Goal: Task Accomplishment & Management: Use online tool/utility

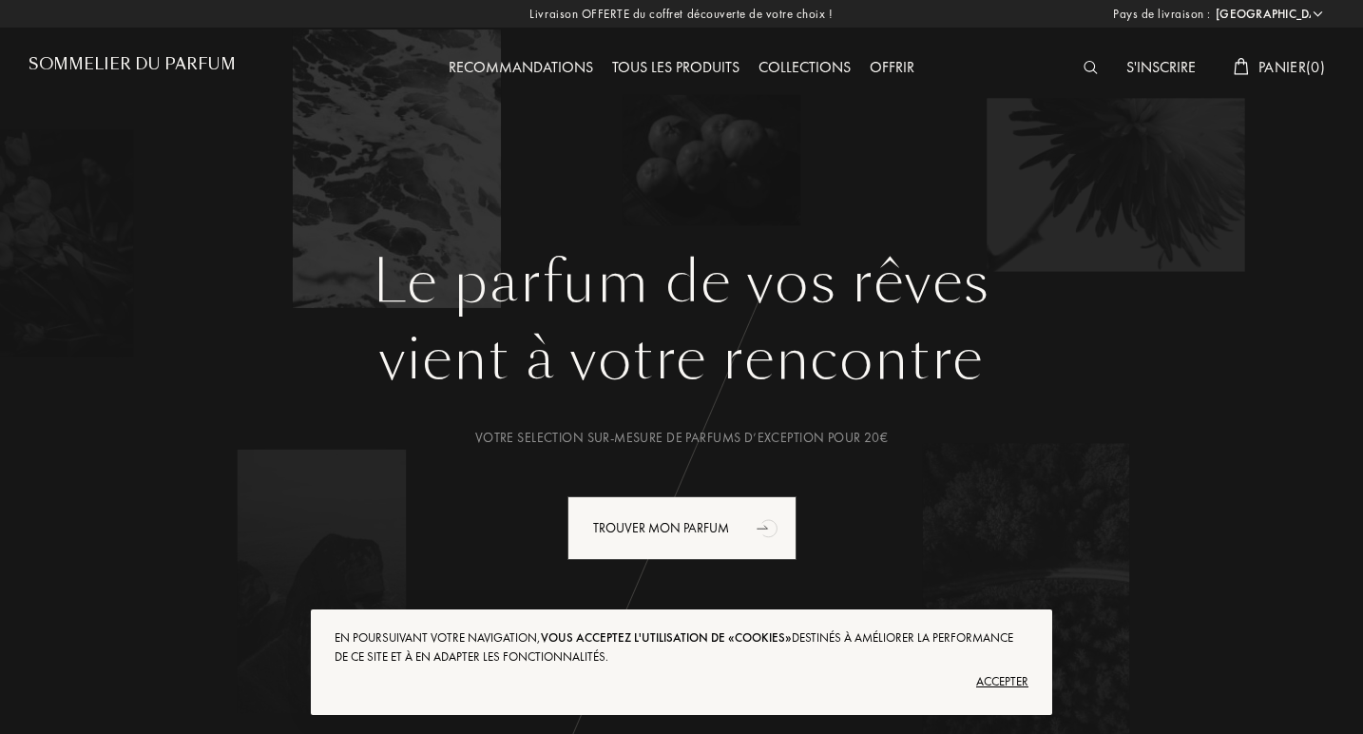
select select "FR"
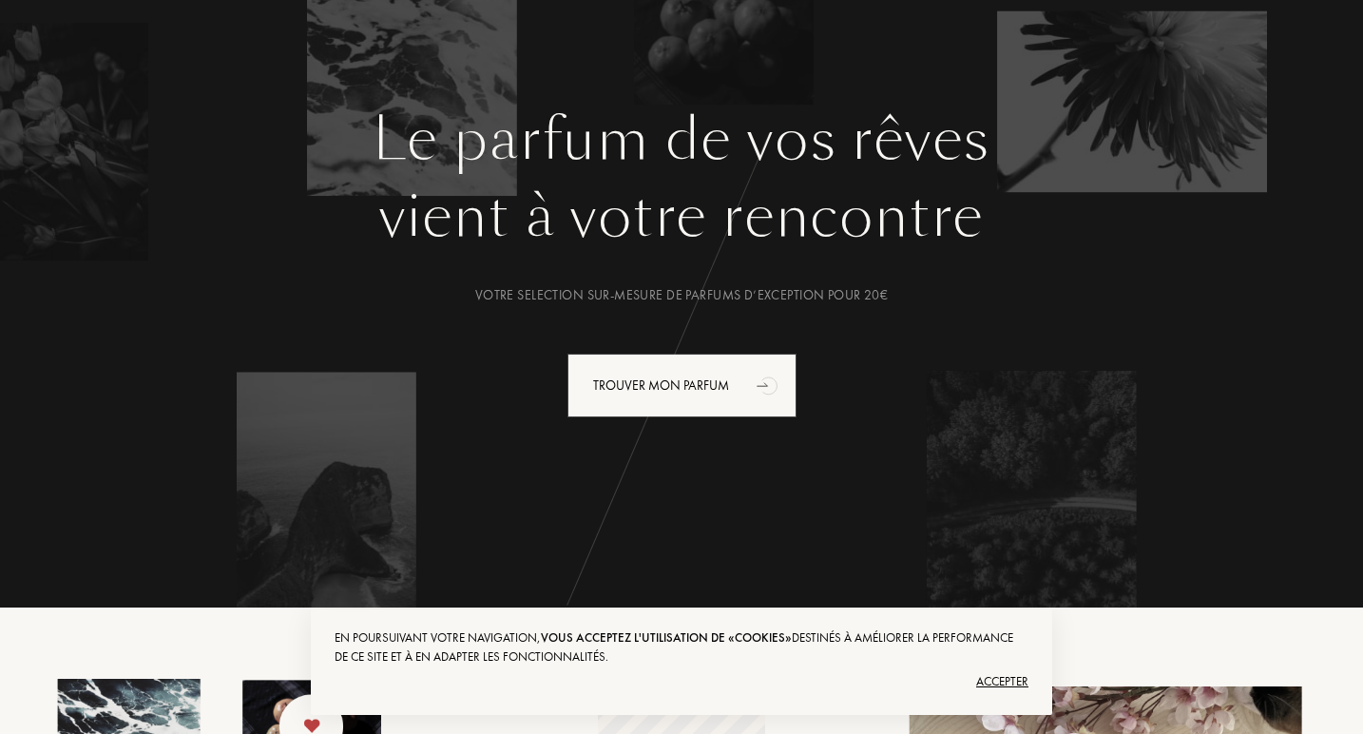
scroll to position [138, 0]
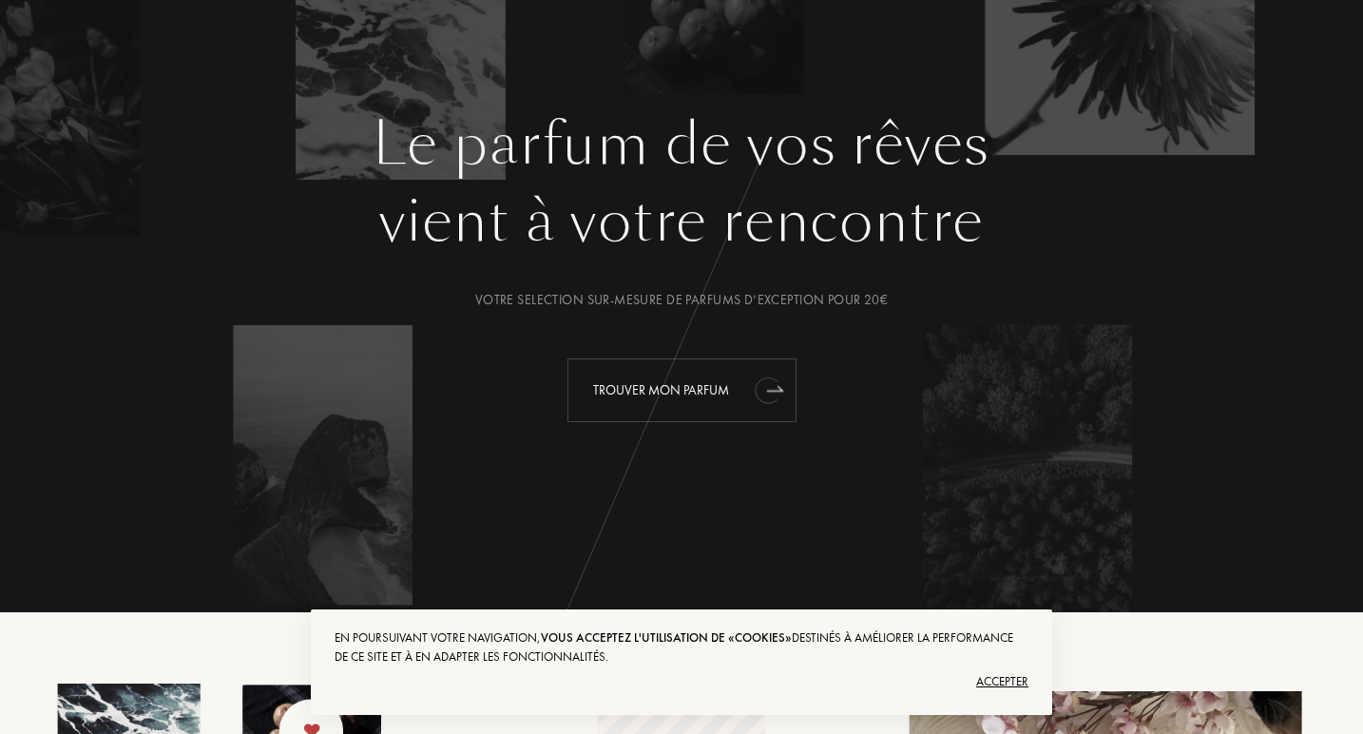
click at [733, 389] on div "Trouver mon parfum" at bounding box center [682, 390] width 229 height 64
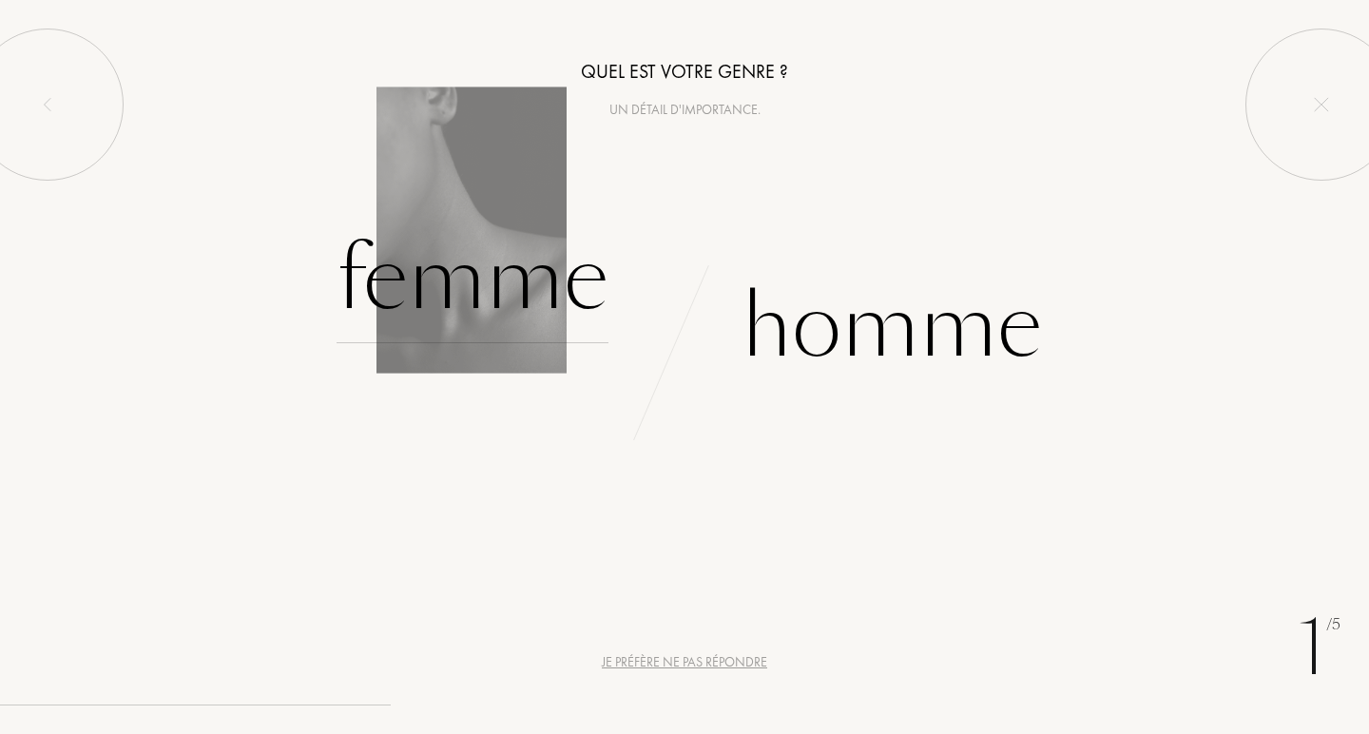
click at [546, 292] on div "Femme" at bounding box center [473, 279] width 272 height 128
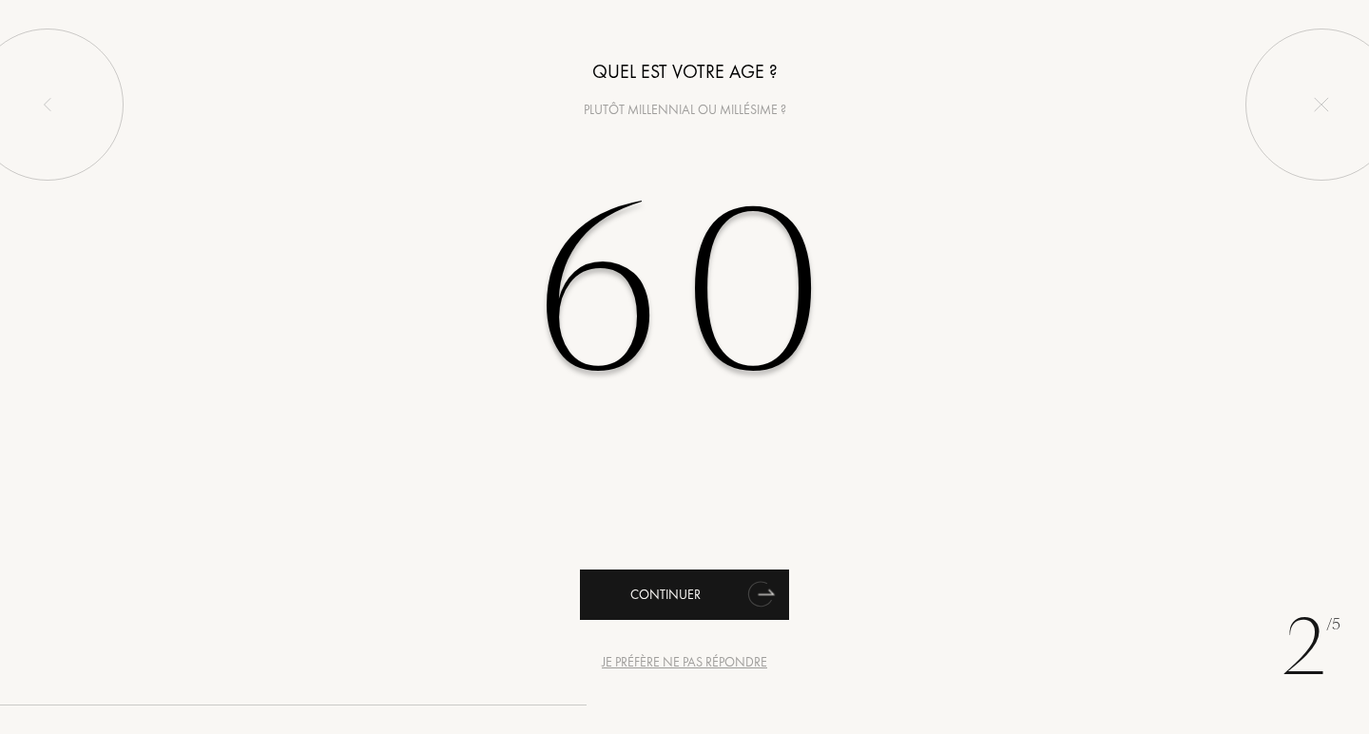
type input "60"
click at [676, 595] on div "Continuer" at bounding box center [684, 595] width 209 height 50
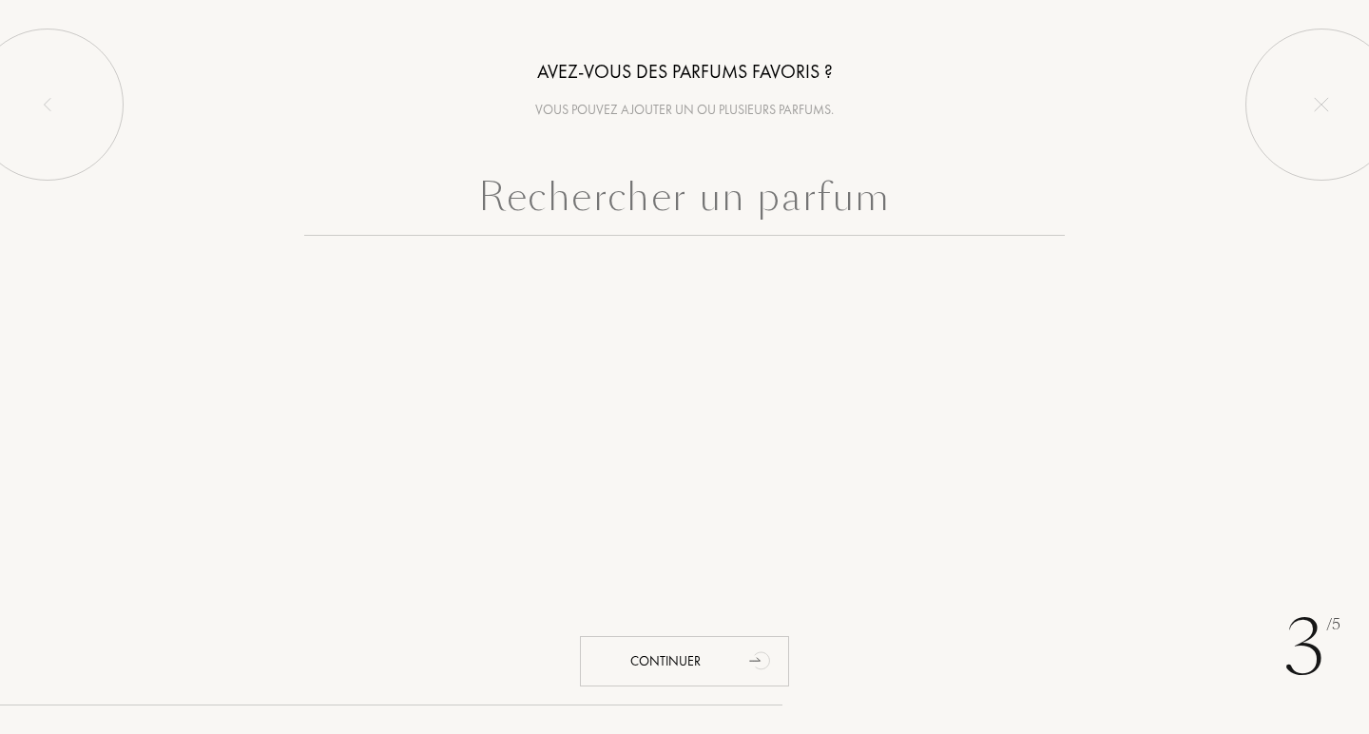
click at [357, 200] on input "text" at bounding box center [684, 201] width 761 height 68
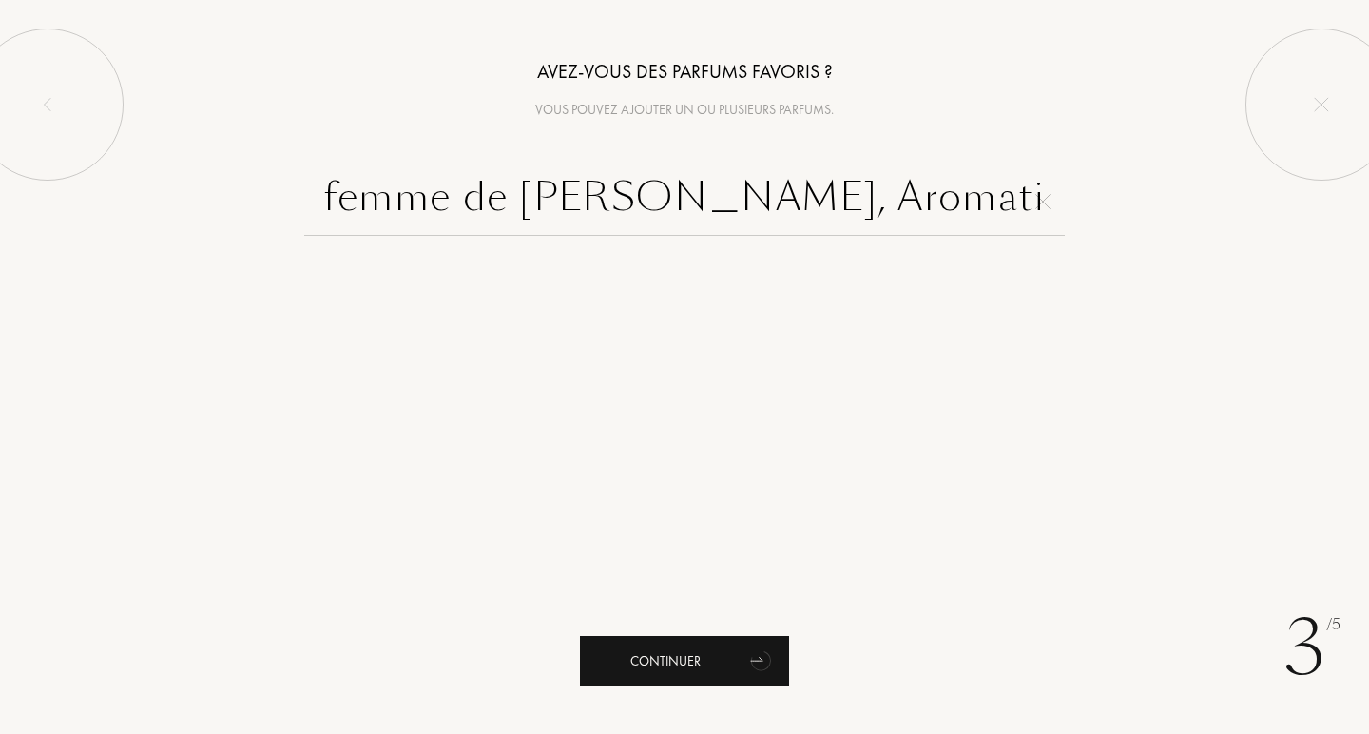
type input "femme de Rochas, Aromatics Elixir, Mitsouko, l'Heure bleue"
click at [678, 663] on div "Continuer" at bounding box center [684, 661] width 209 height 50
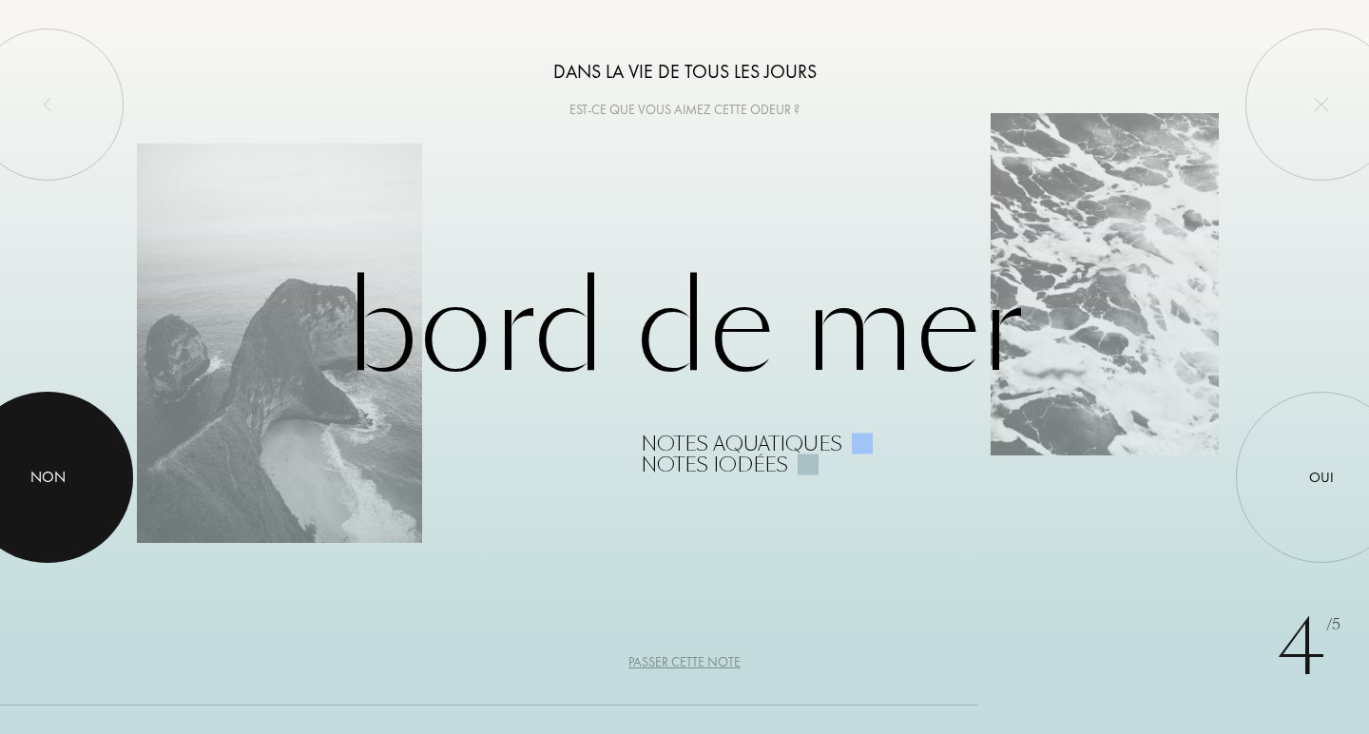
click at [58, 481] on div "Non" at bounding box center [47, 477] width 35 height 23
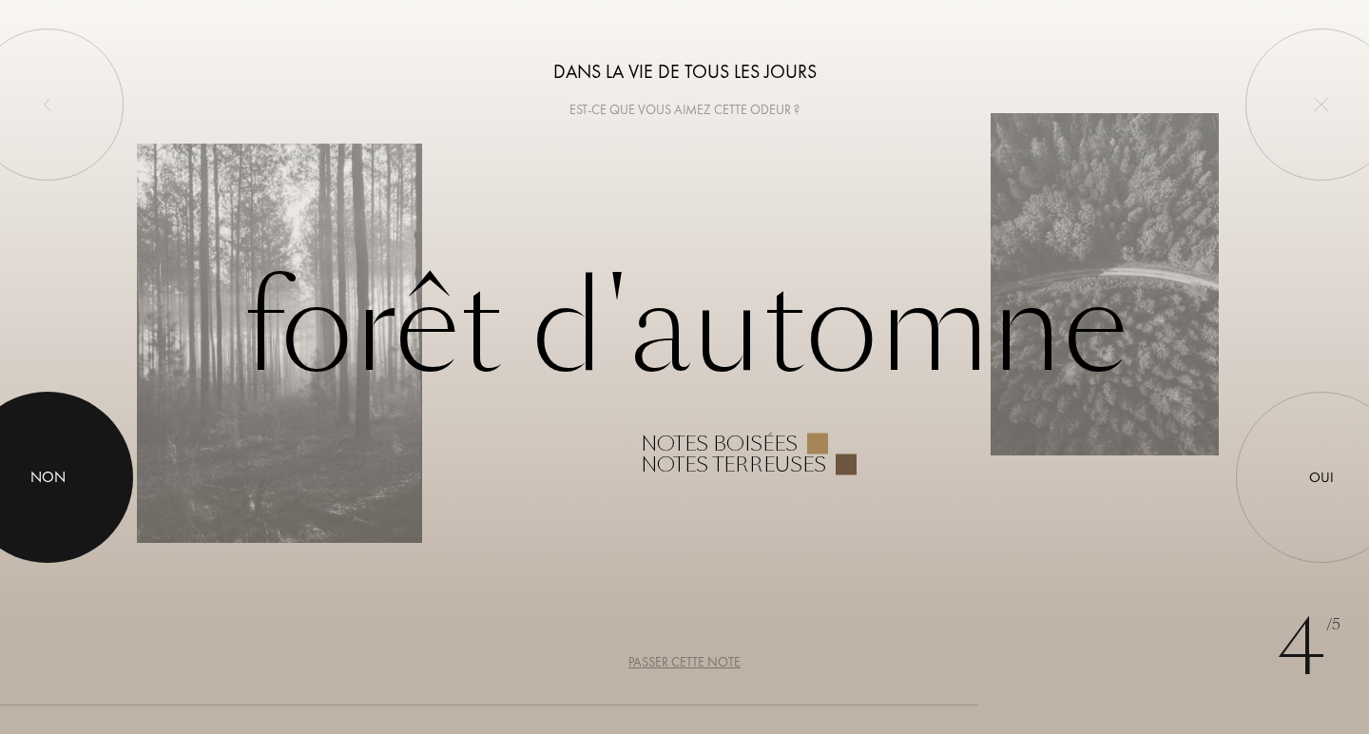
click at [58, 481] on div "Non" at bounding box center [47, 477] width 35 height 23
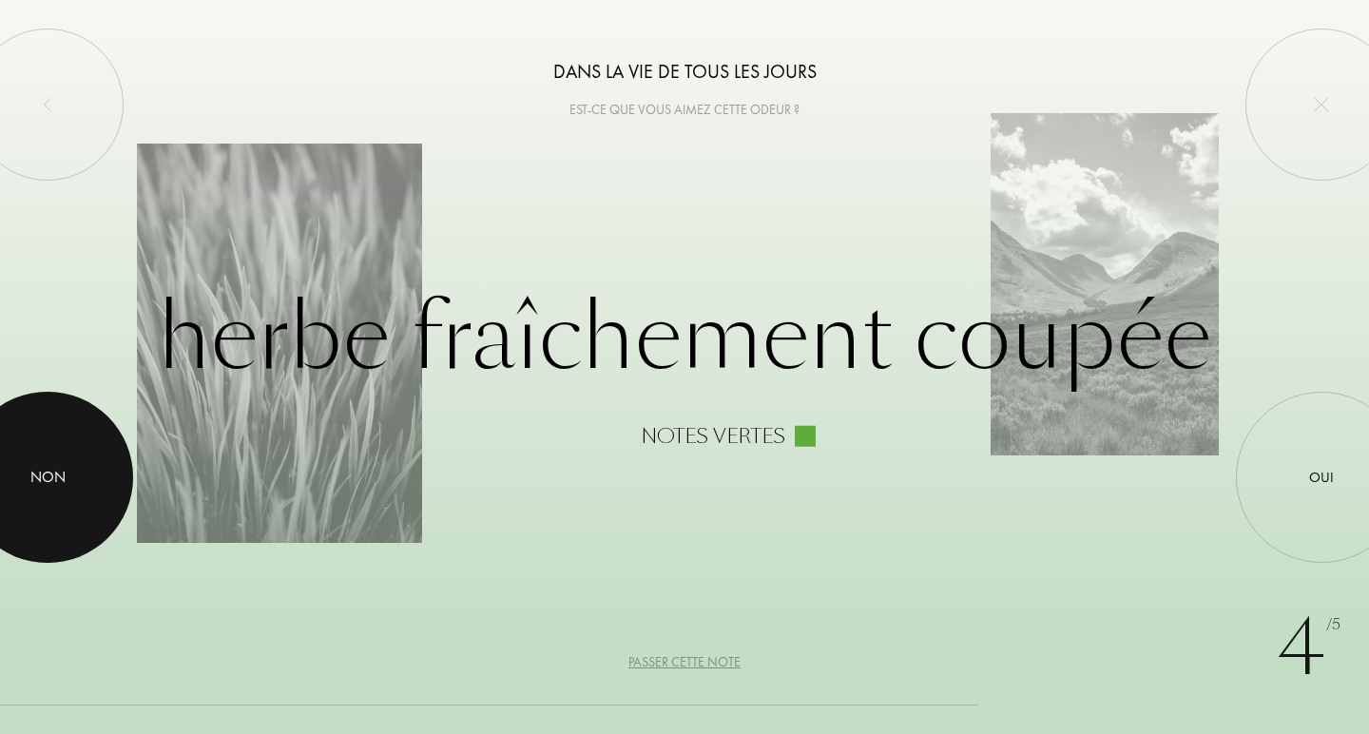
click at [58, 481] on div "Non" at bounding box center [47, 477] width 35 height 23
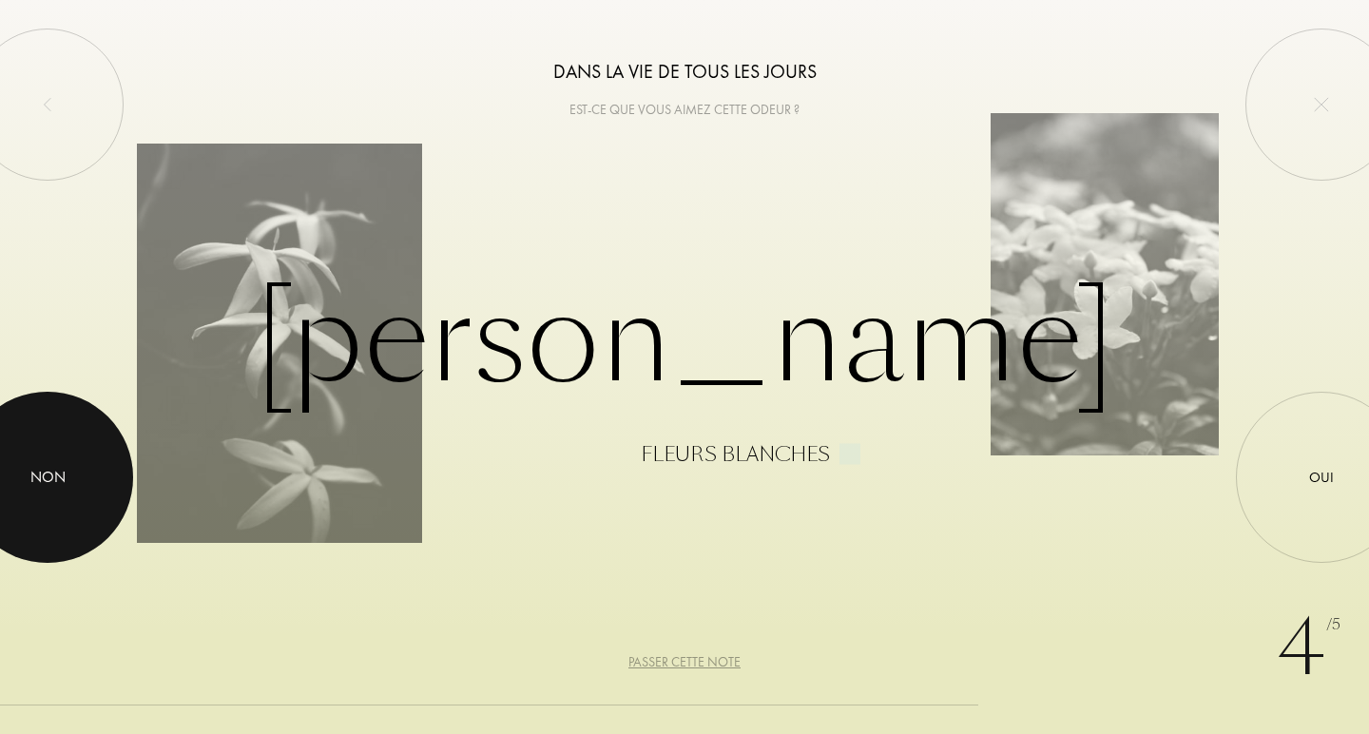
click at [69, 470] on div at bounding box center [47, 477] width 171 height 171
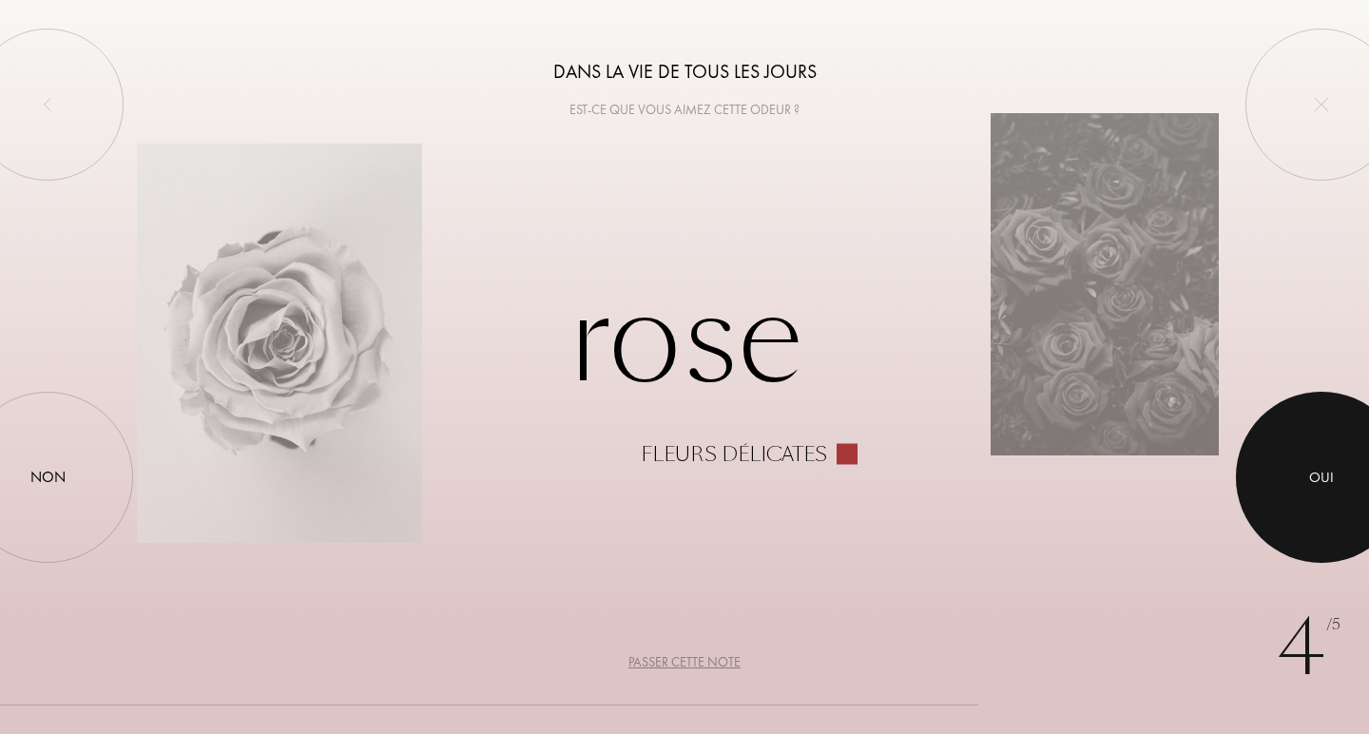
click at [1310, 470] on div "Oui" at bounding box center [1321, 478] width 25 height 22
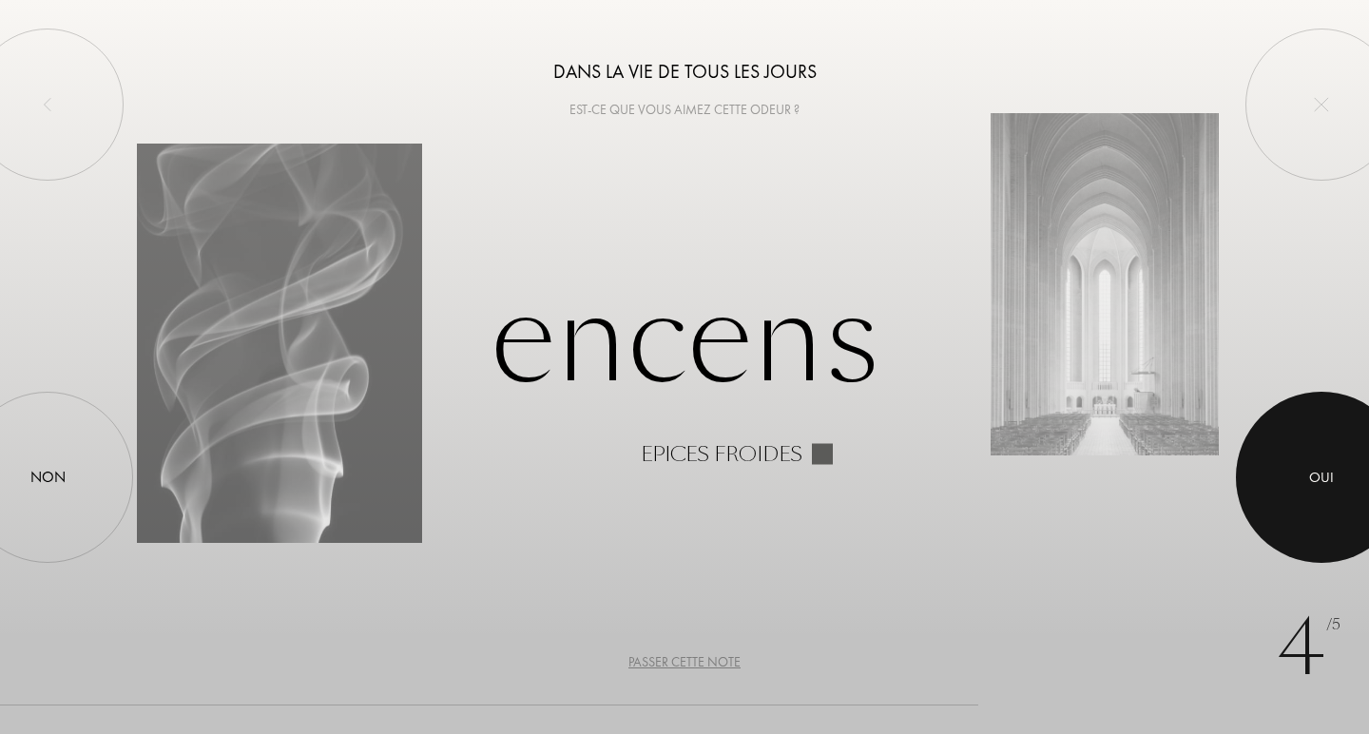
click at [1310, 470] on div "Oui" at bounding box center [1321, 478] width 25 height 22
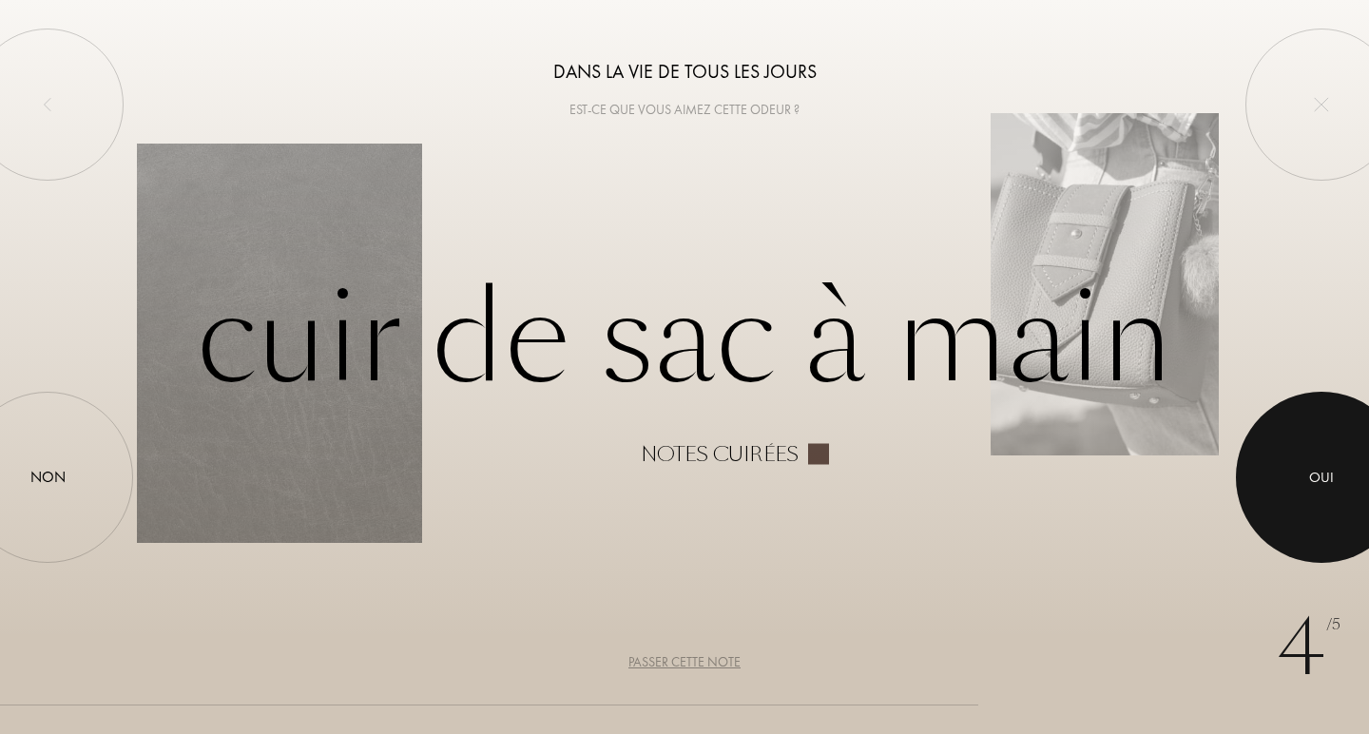
click at [1310, 470] on div "Oui" at bounding box center [1321, 478] width 25 height 22
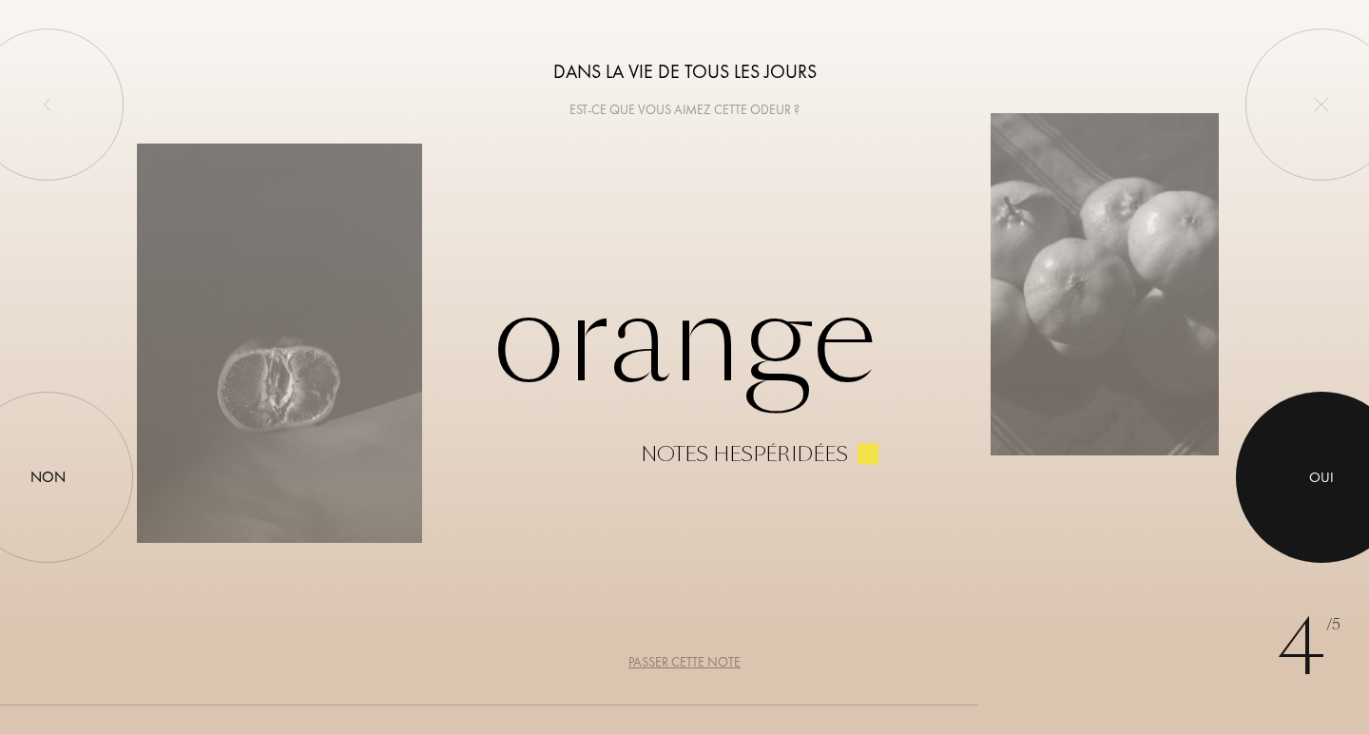
click at [1310, 470] on div "Oui" at bounding box center [1321, 478] width 25 height 22
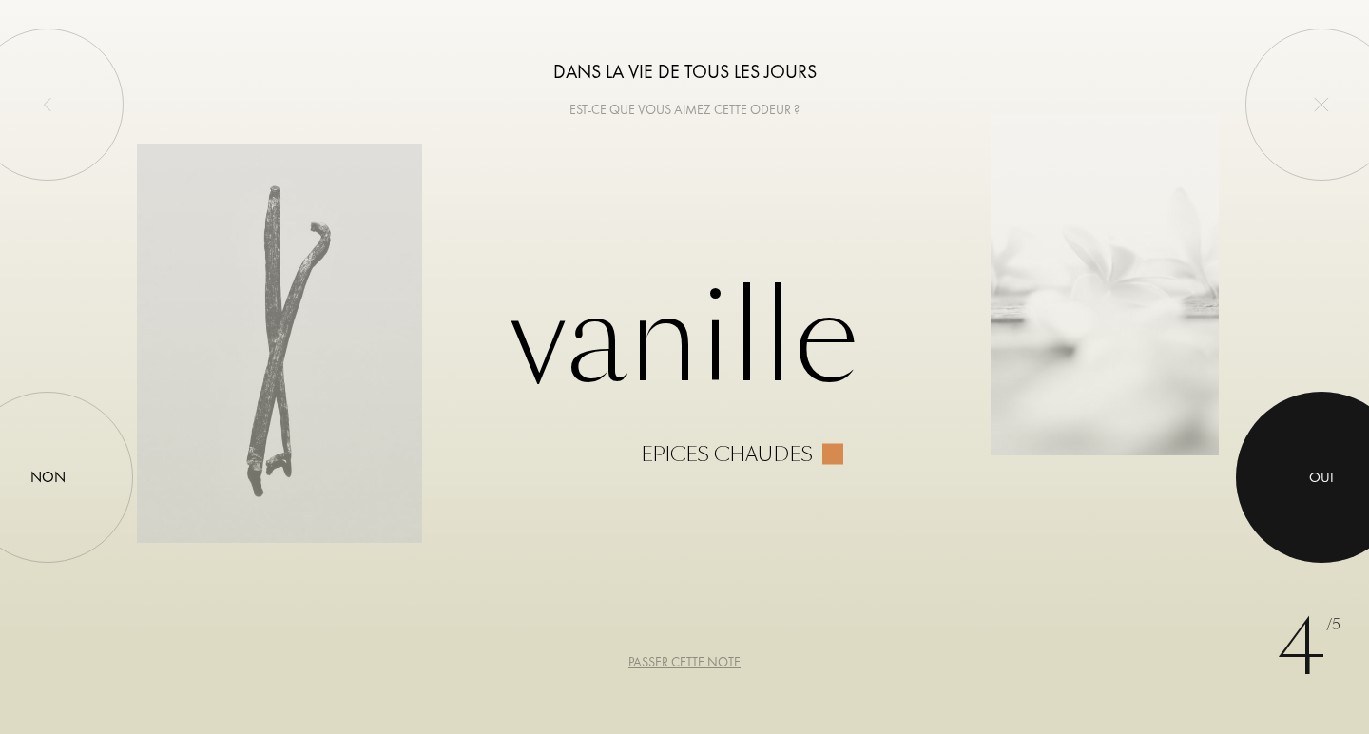
click at [1310, 470] on div "Oui" at bounding box center [1321, 478] width 25 height 22
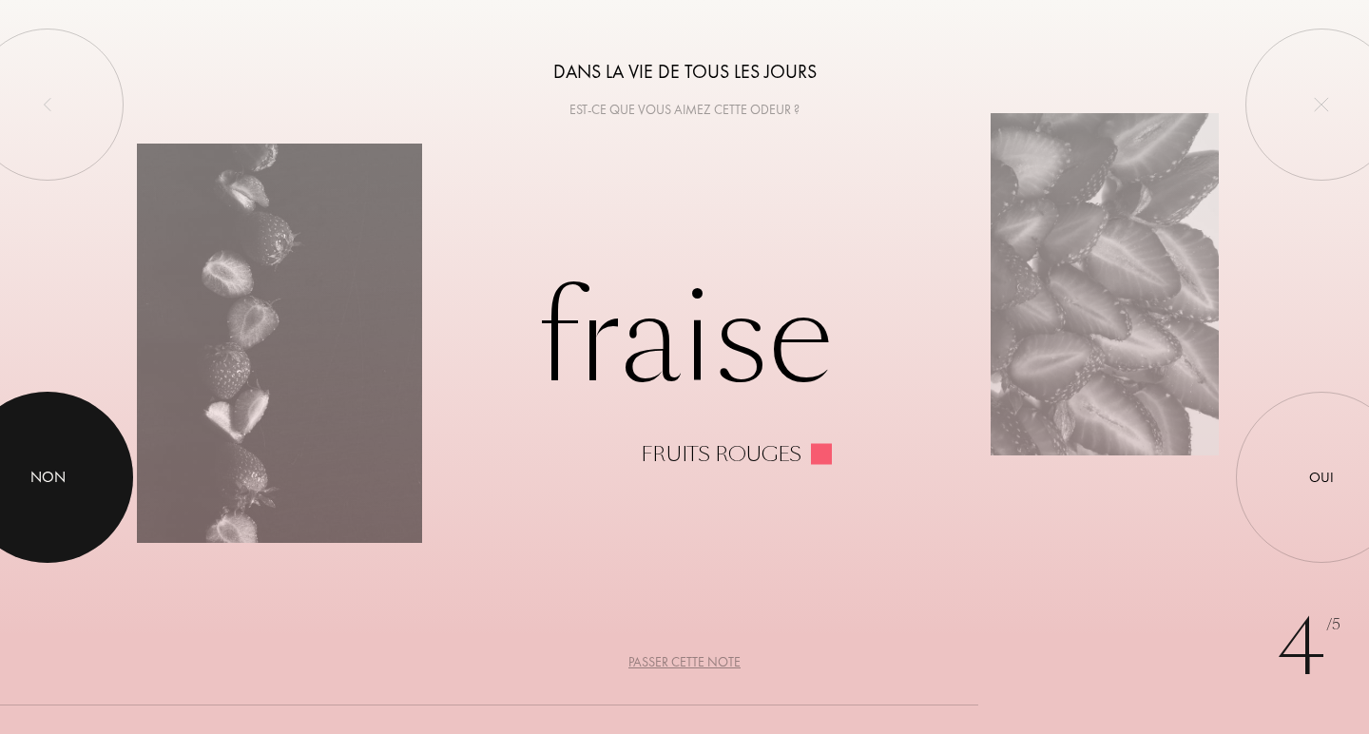
click at [54, 473] on div "Non" at bounding box center [47, 477] width 35 height 23
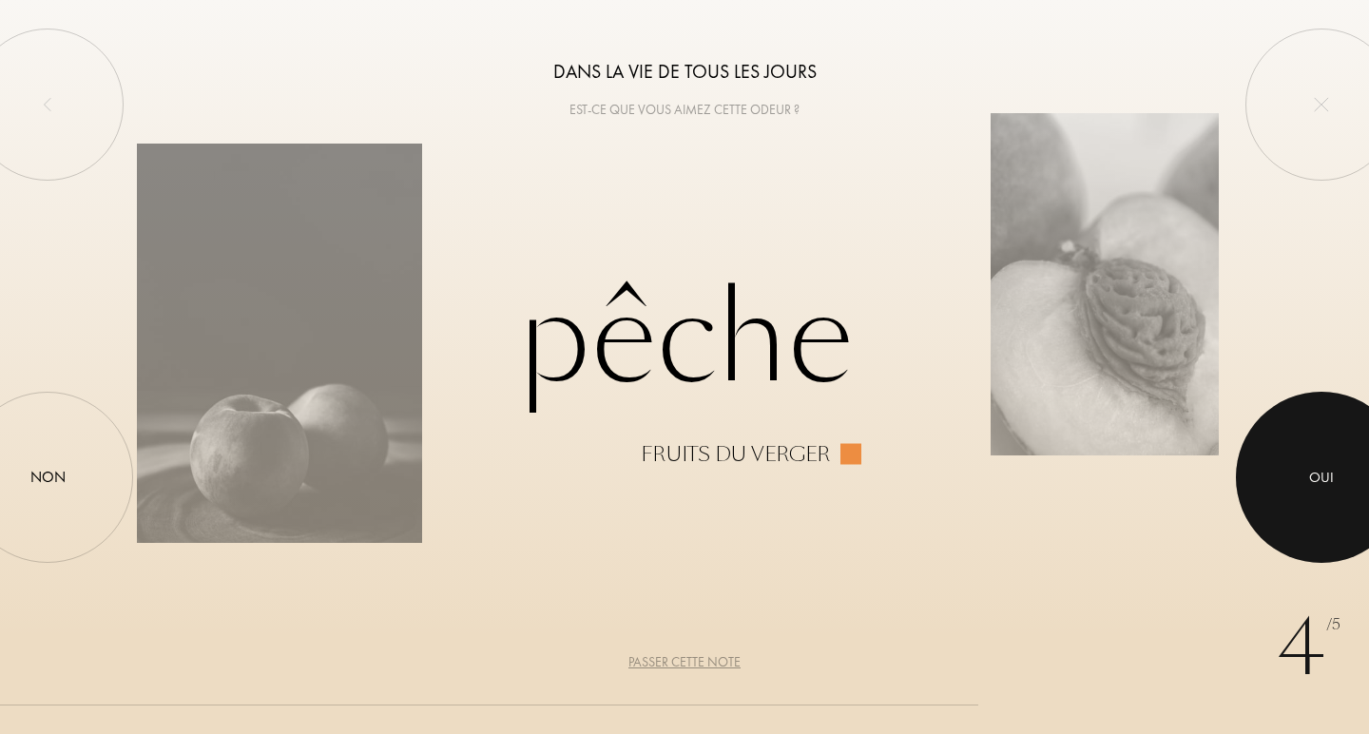
click at [1317, 478] on div "Oui" at bounding box center [1321, 478] width 25 height 22
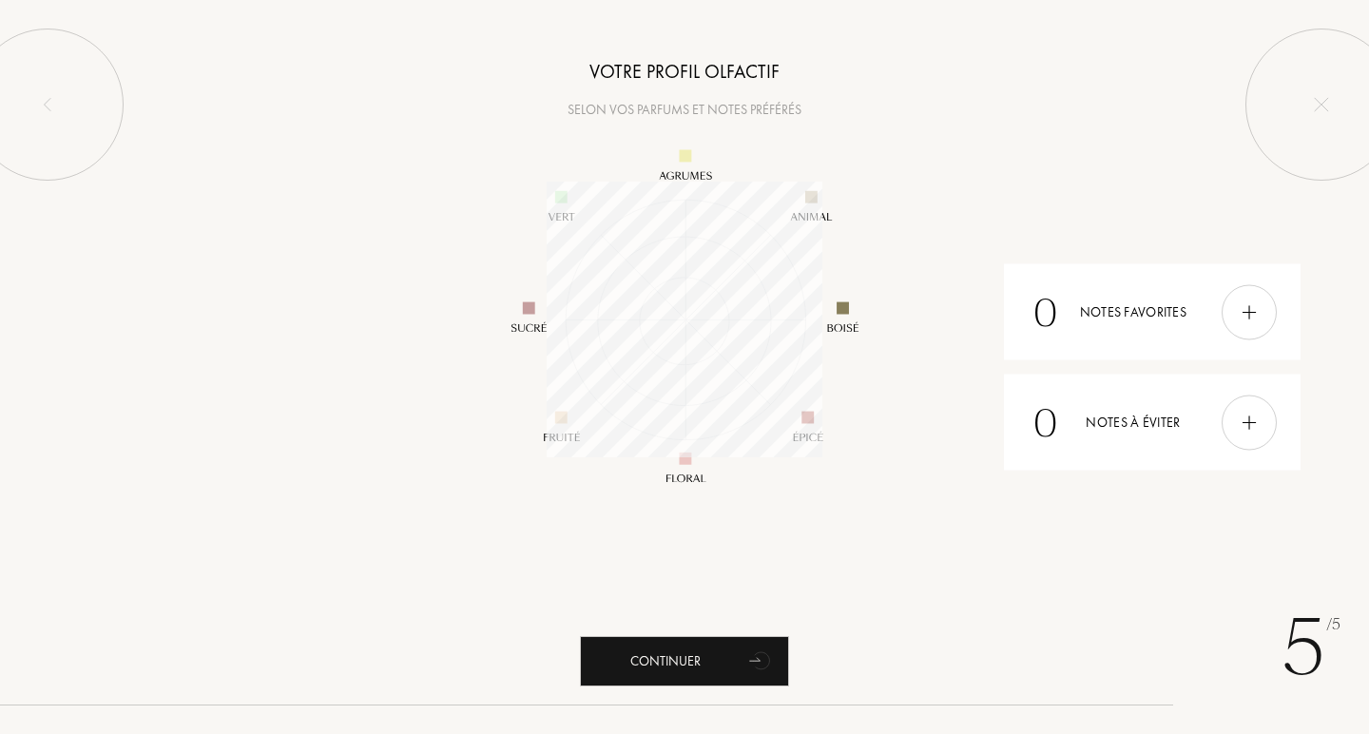
scroll to position [276, 276]
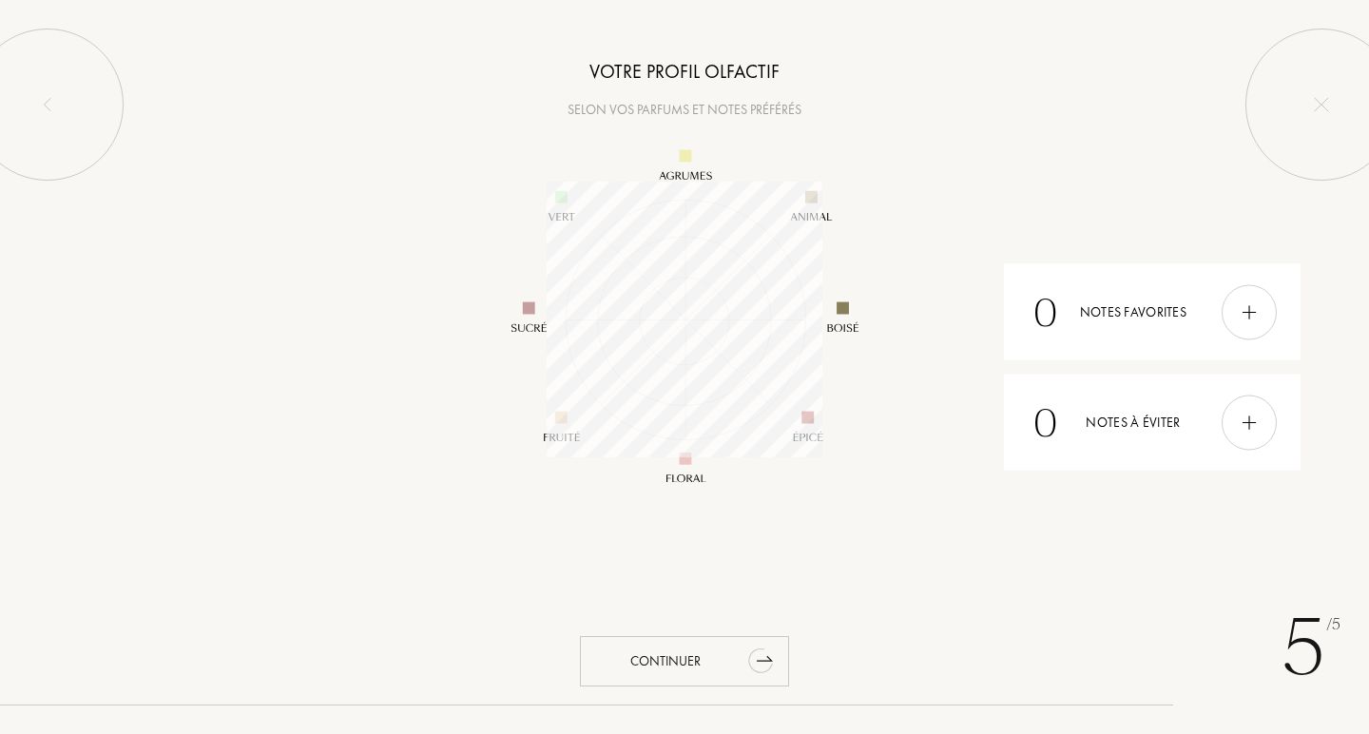
click at [695, 667] on div "Continuer" at bounding box center [684, 661] width 209 height 50
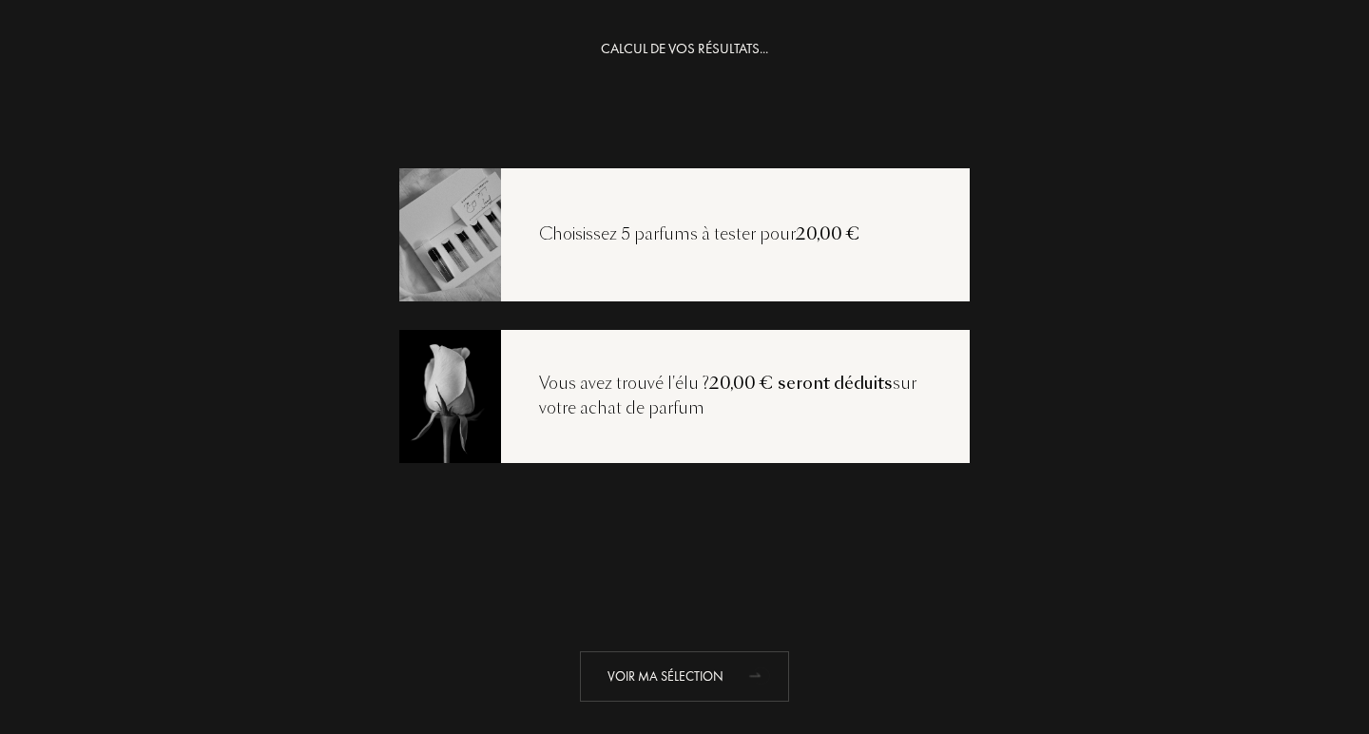
click at [707, 673] on div "Voir ma sélection" at bounding box center [684, 676] width 209 height 50
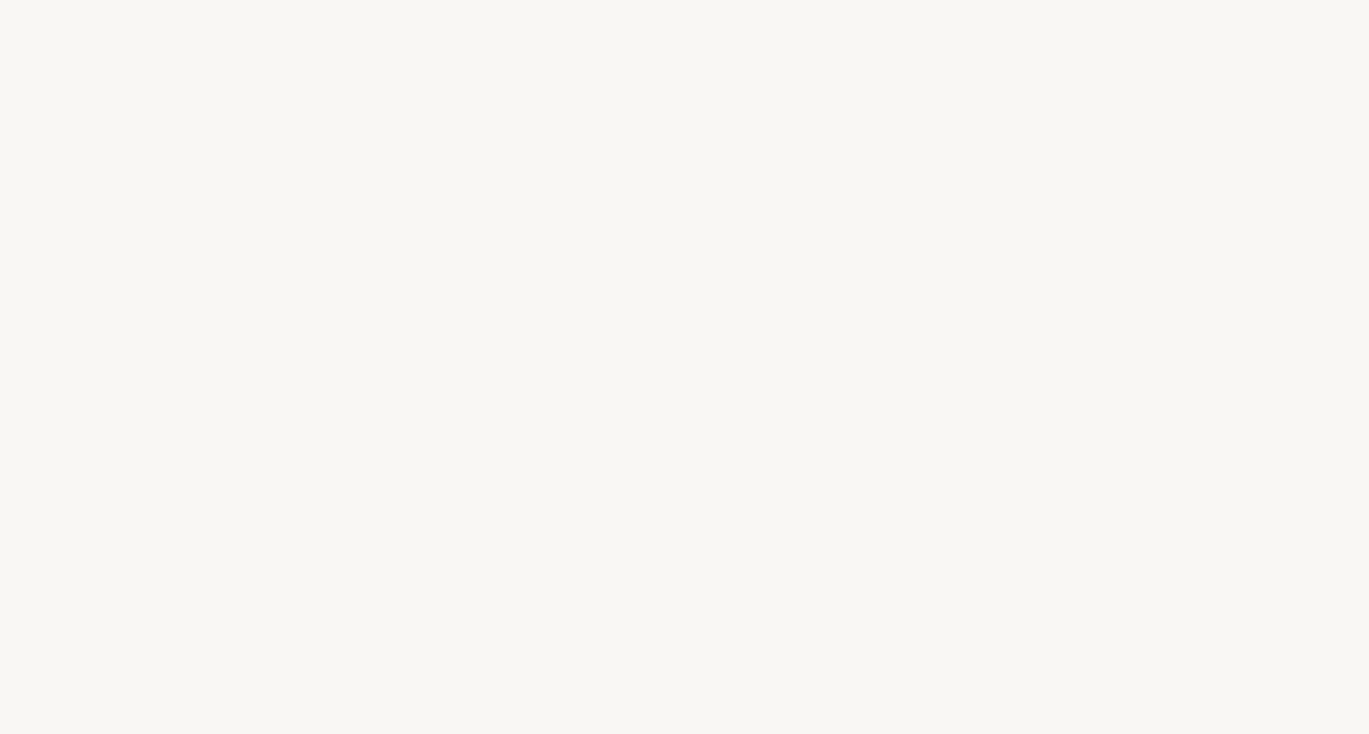
select select "FR"
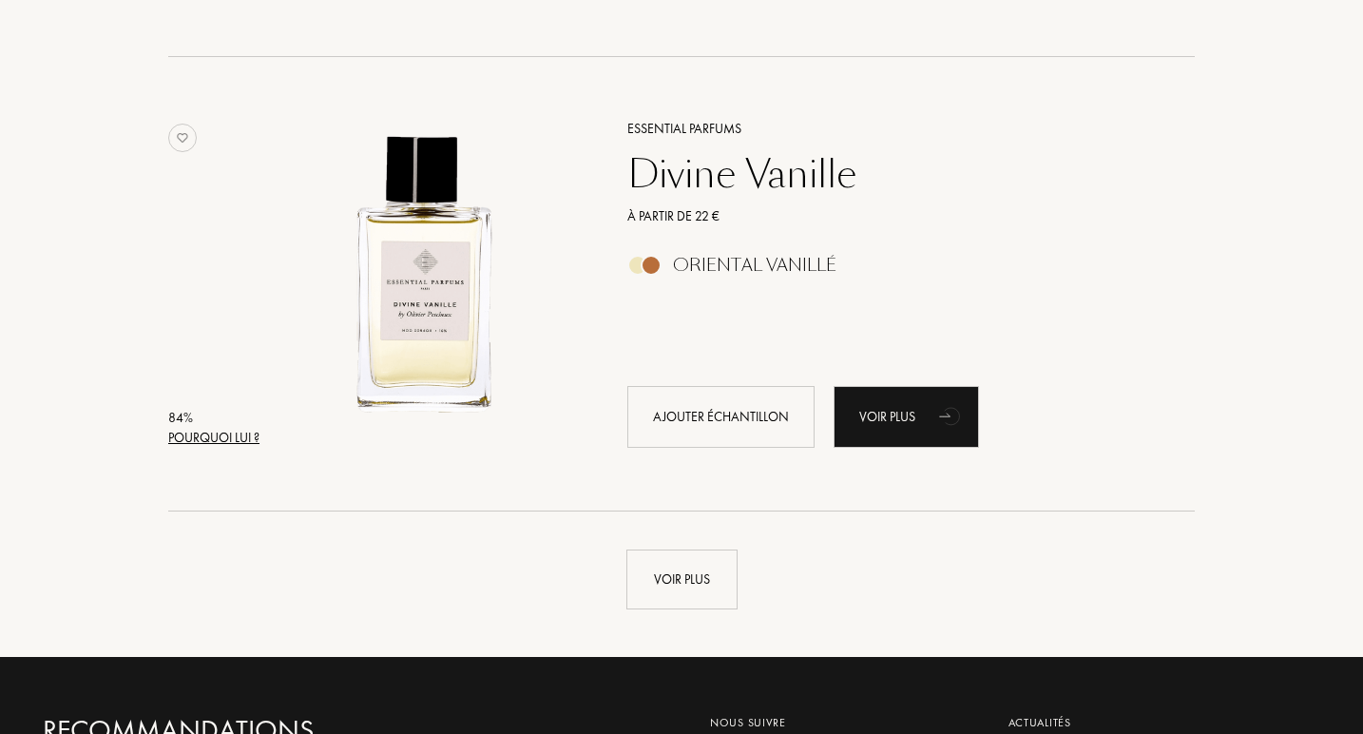
scroll to position [4376, 0]
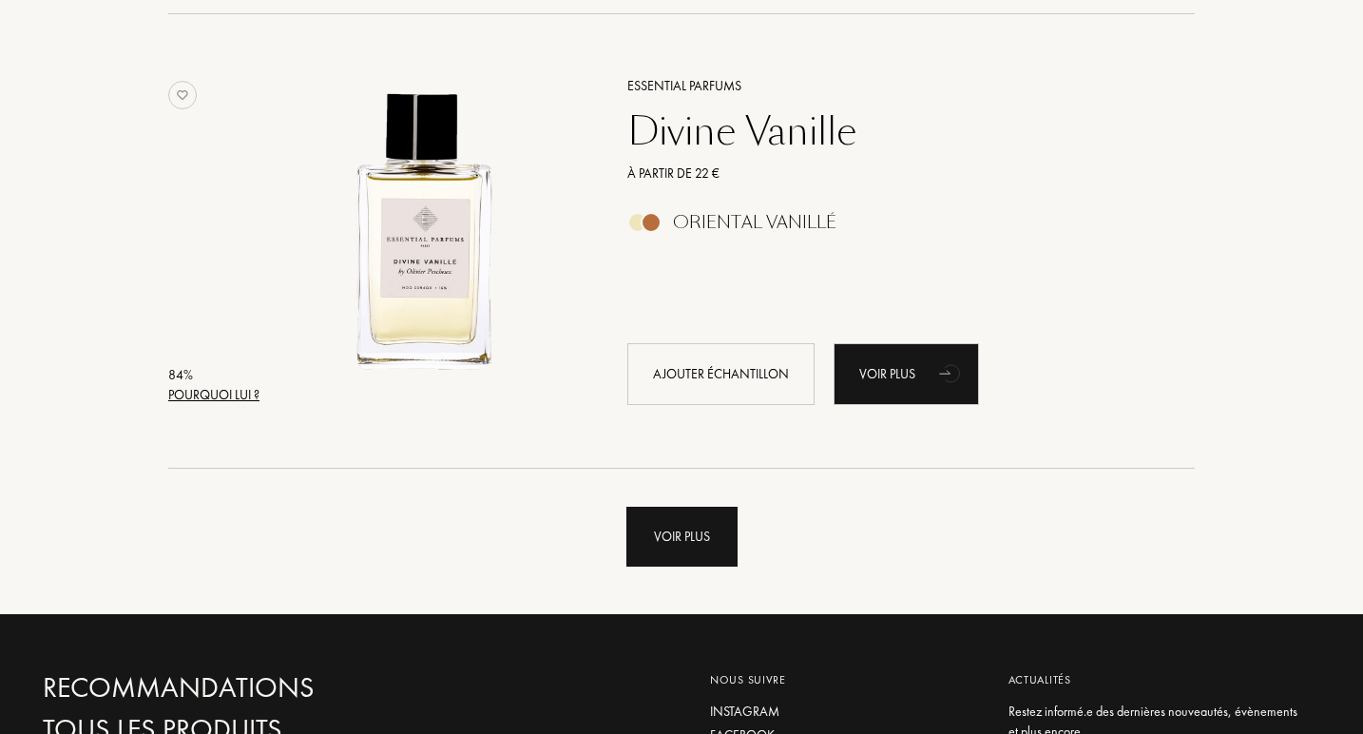
click at [686, 534] on div "Voir plus" at bounding box center [682, 537] width 111 height 60
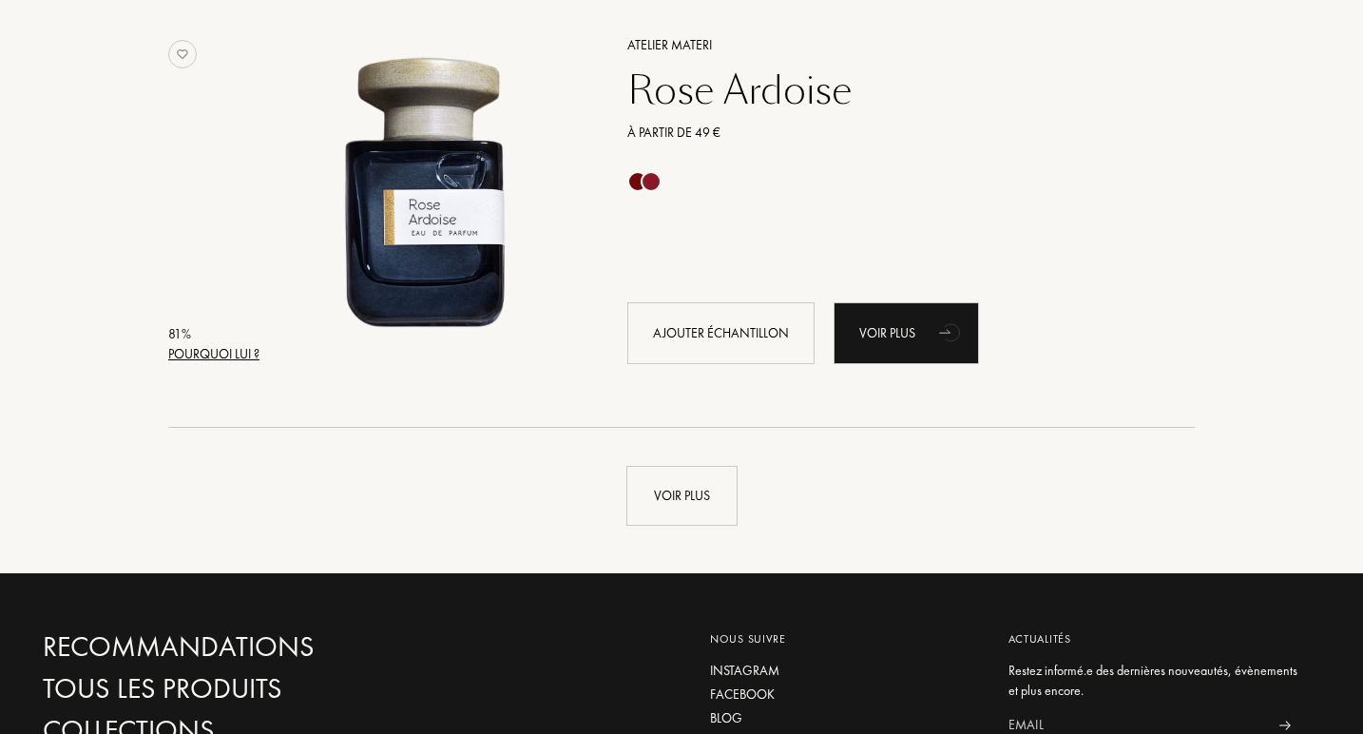
scroll to position [8962, 0]
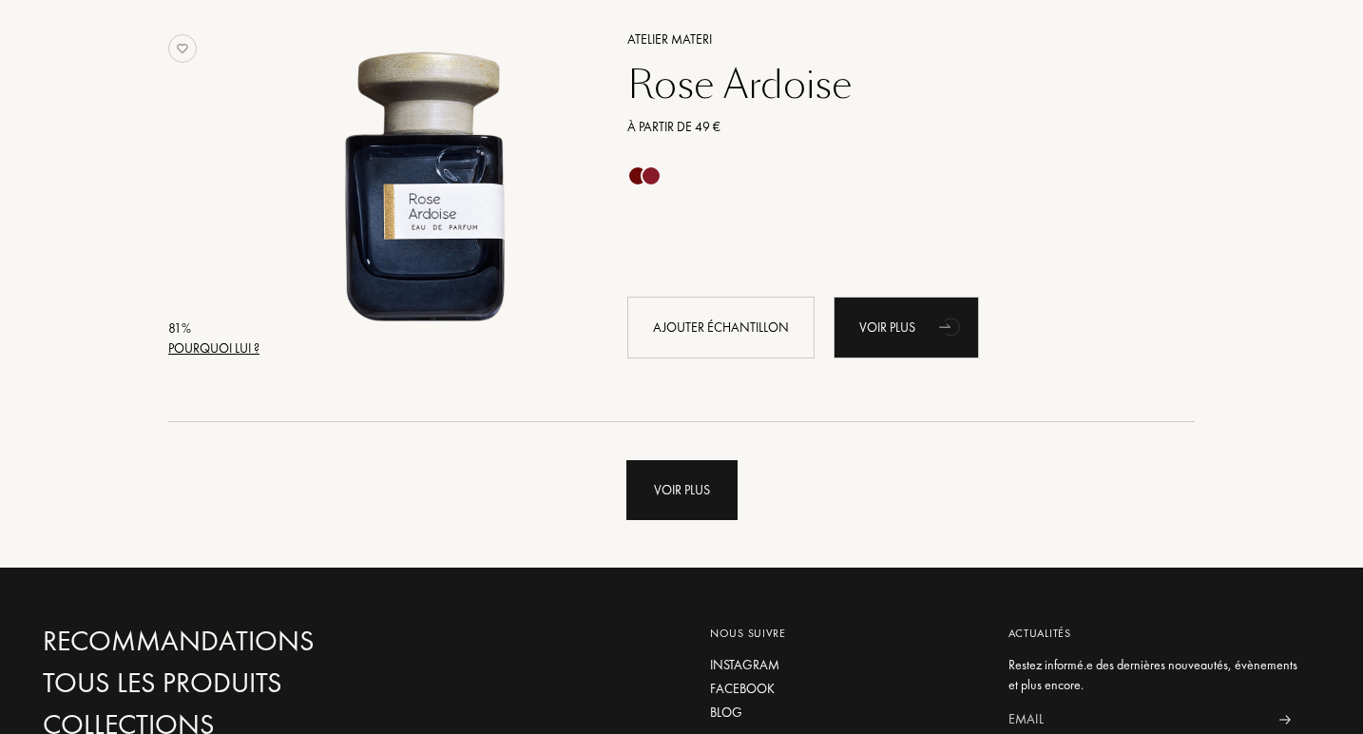
click at [693, 492] on div "Voir plus" at bounding box center [682, 490] width 111 height 60
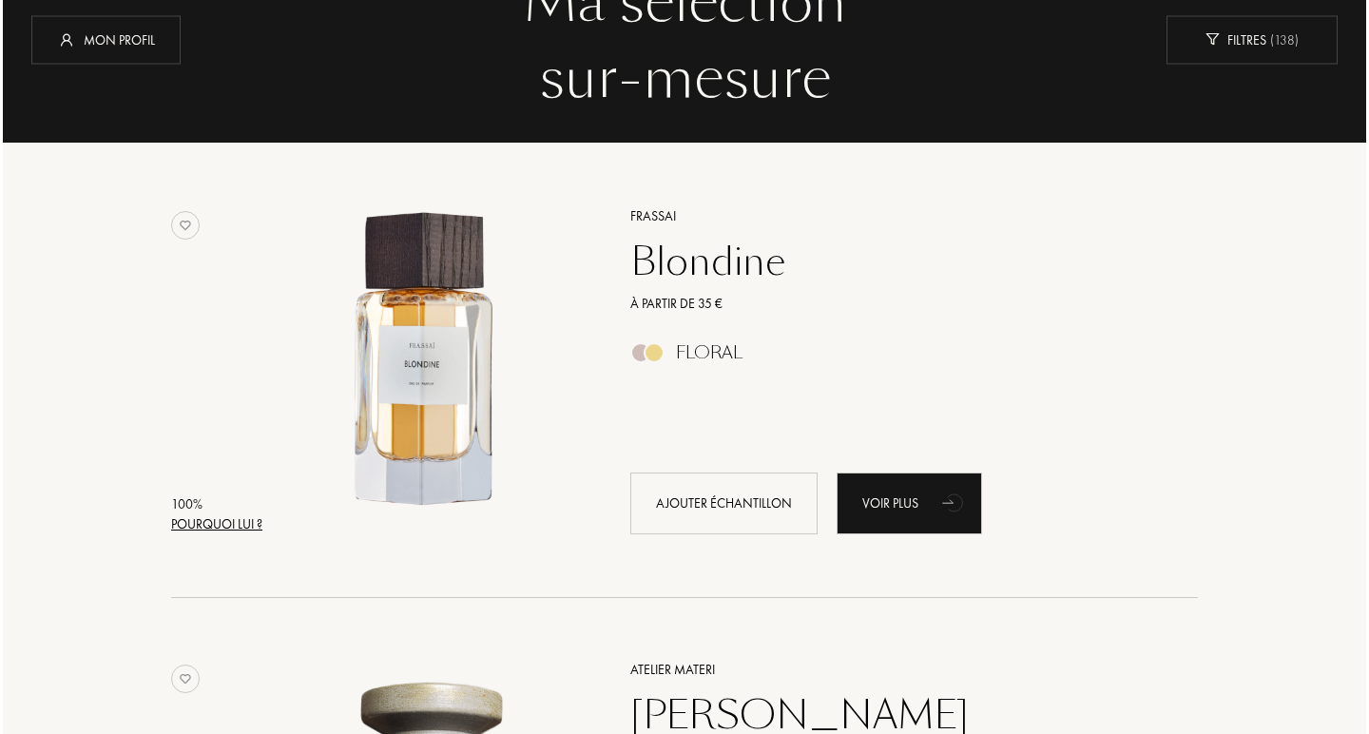
scroll to position [161, 0]
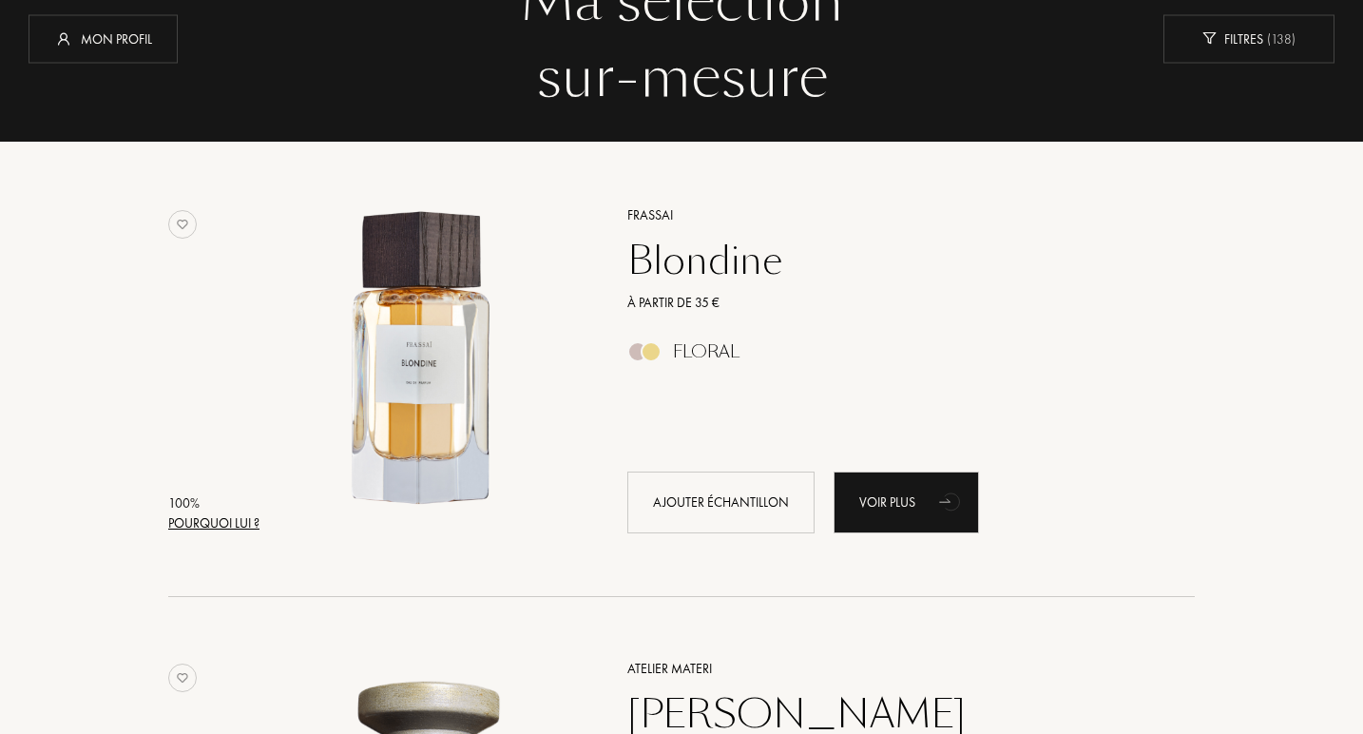
click at [234, 524] on div "Pourquoi lui ?" at bounding box center [213, 523] width 91 height 20
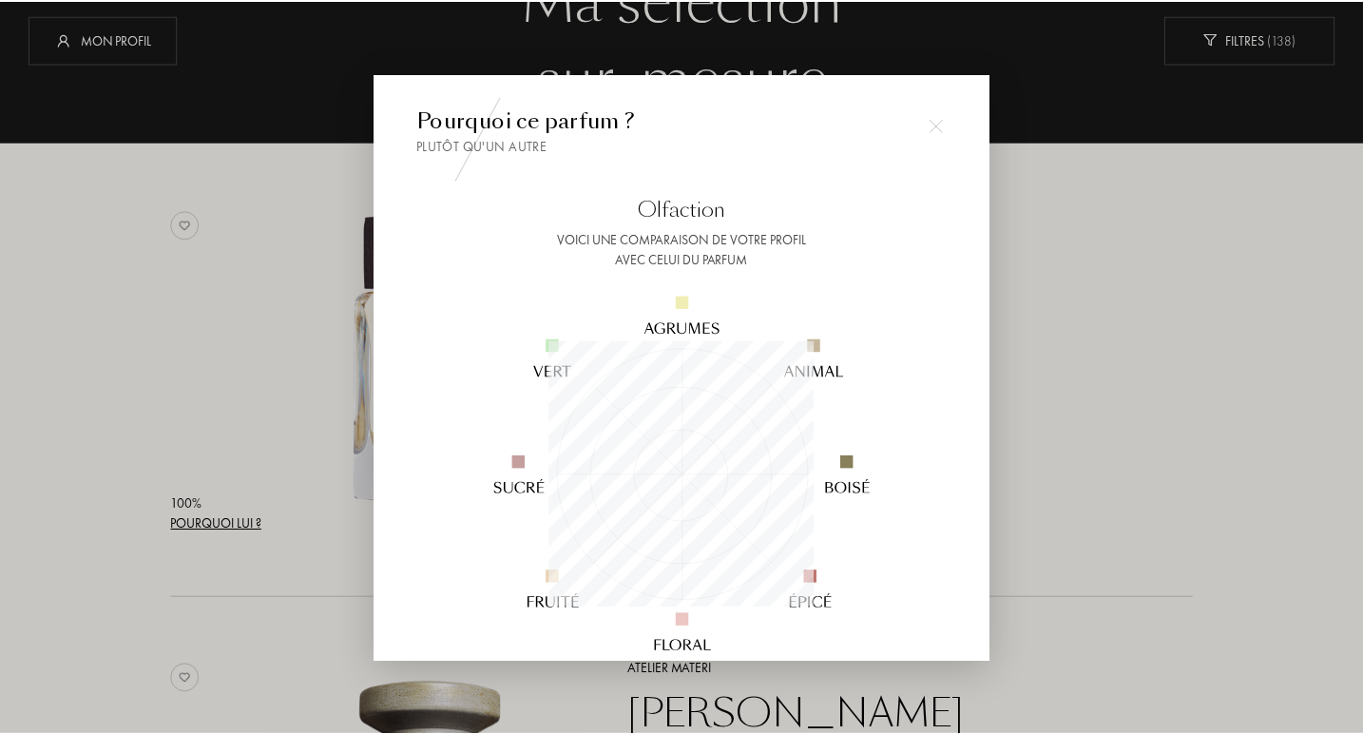
scroll to position [266, 266]
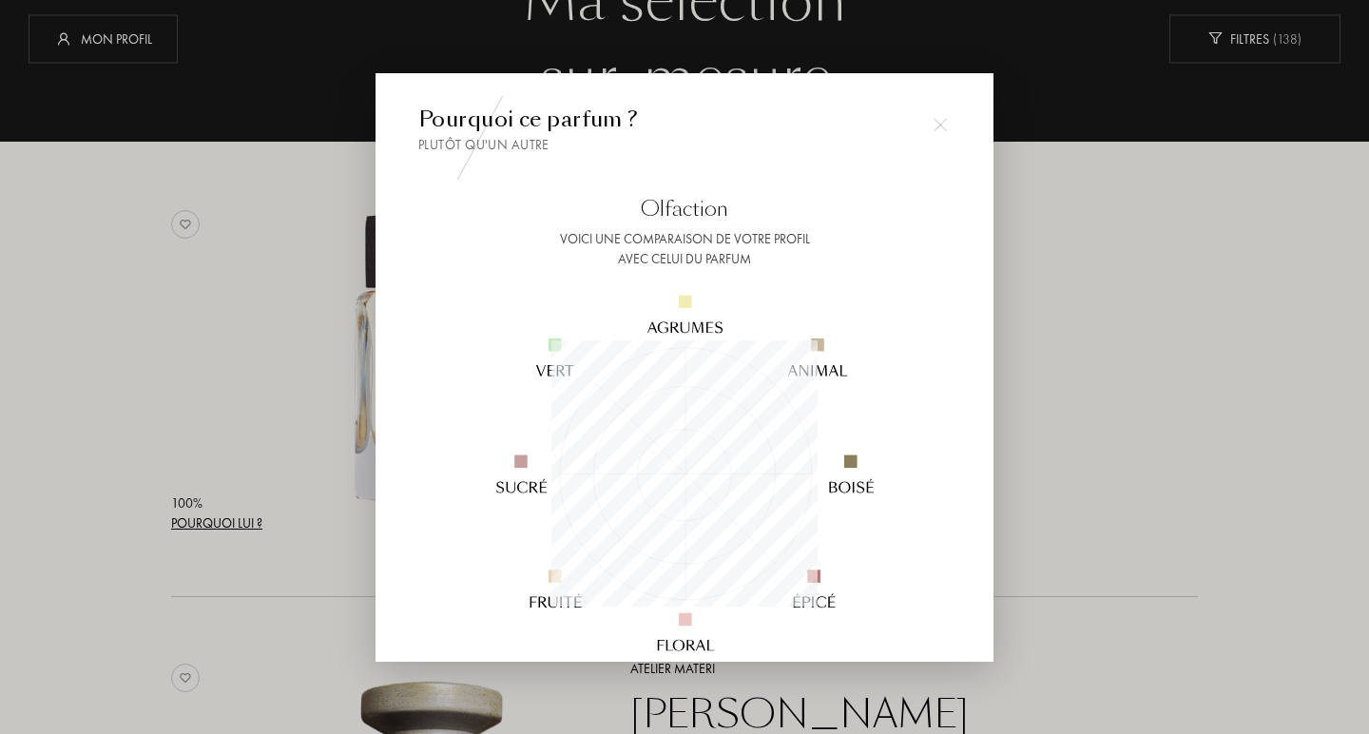
click at [934, 121] on img at bounding box center [940, 124] width 13 height 13
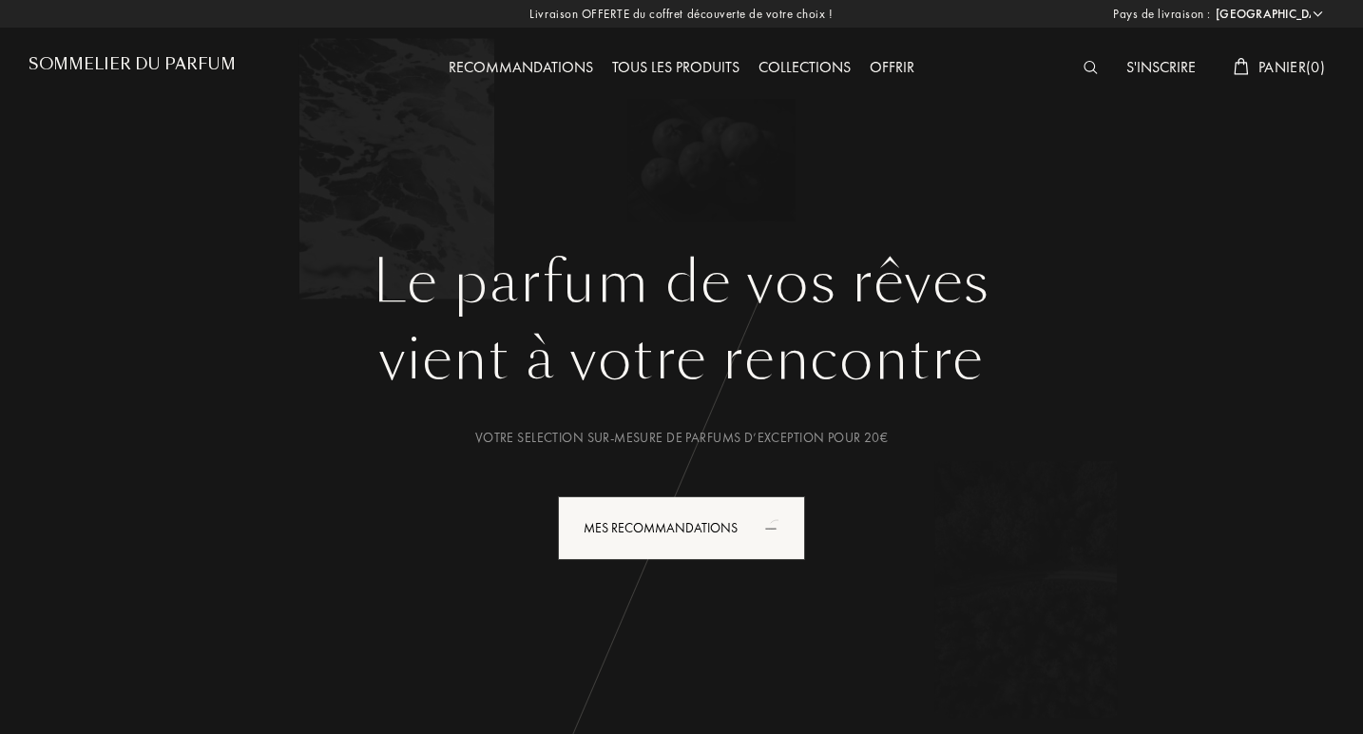
select select "FR"
